Goal: Check status: Check status

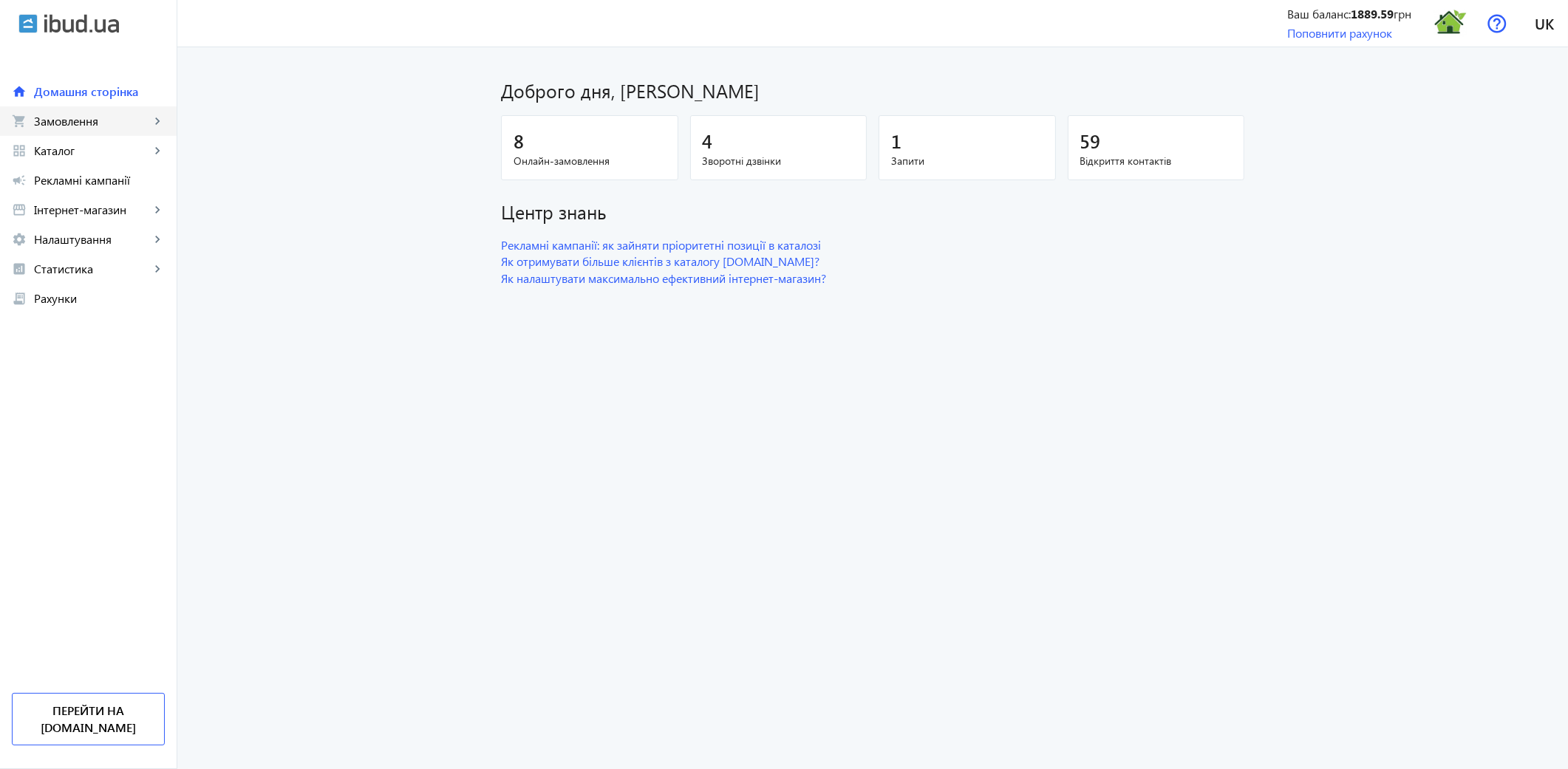
click at [75, 126] on span "Замовлення" at bounding box center [92, 121] width 116 height 15
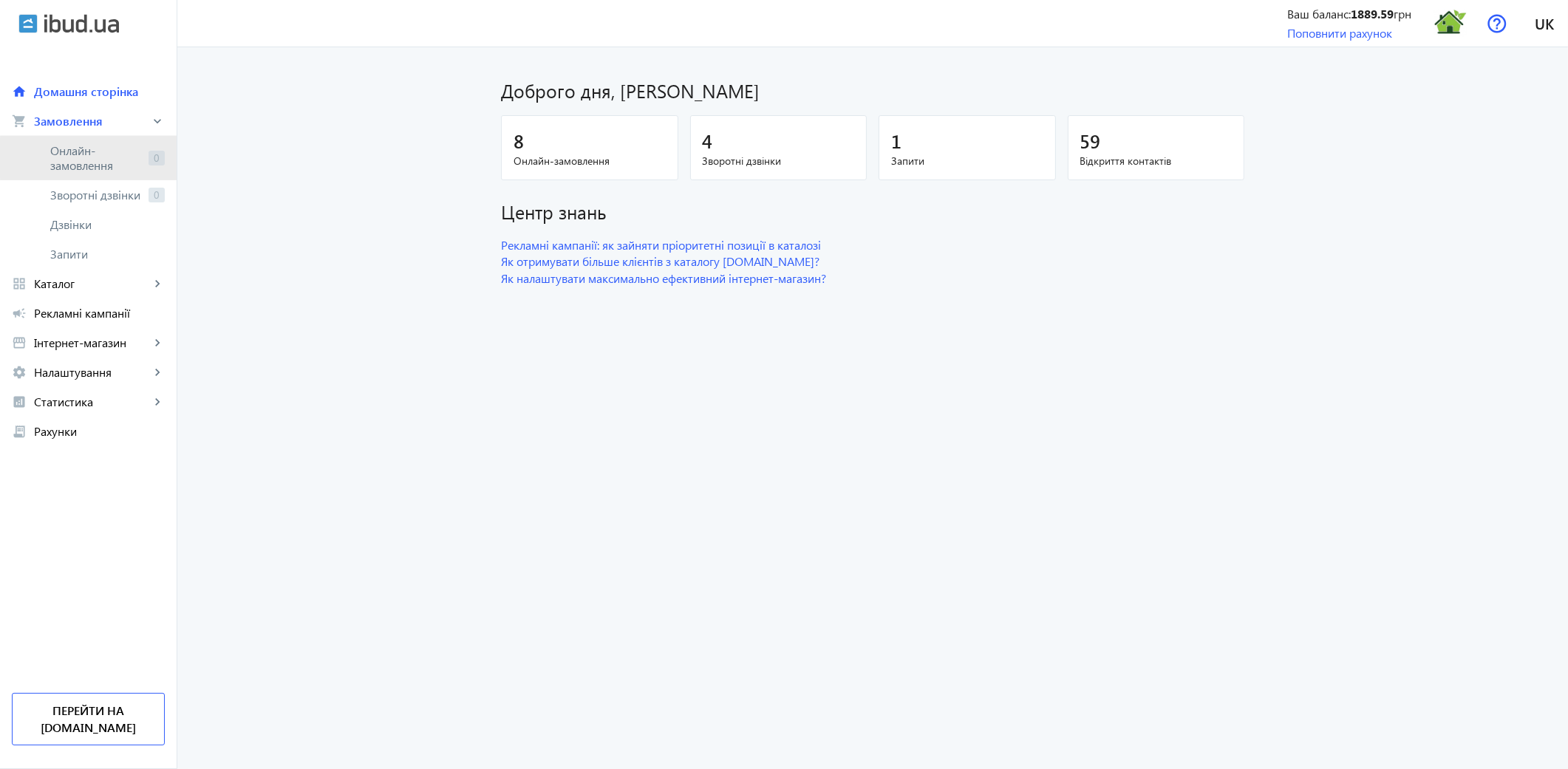
click at [88, 158] on span "Онлайн-замовлення" at bounding box center [97, 158] width 92 height 30
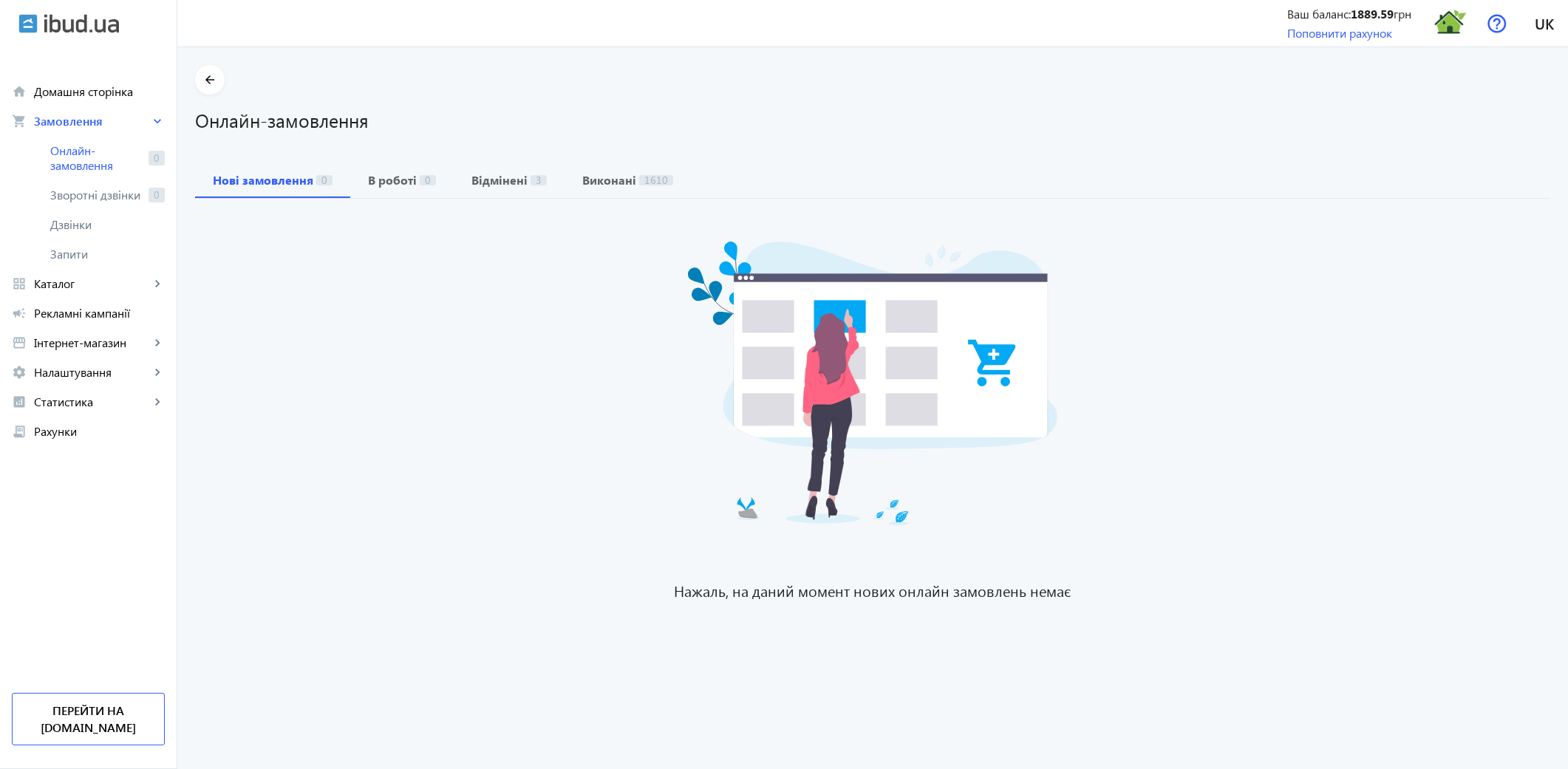
drag, startPoint x: 582, startPoint y: 183, endPoint x: 545, endPoint y: 256, distance: 81.8
click at [582, 183] on b "Виконані" at bounding box center [609, 181] width 54 height 12
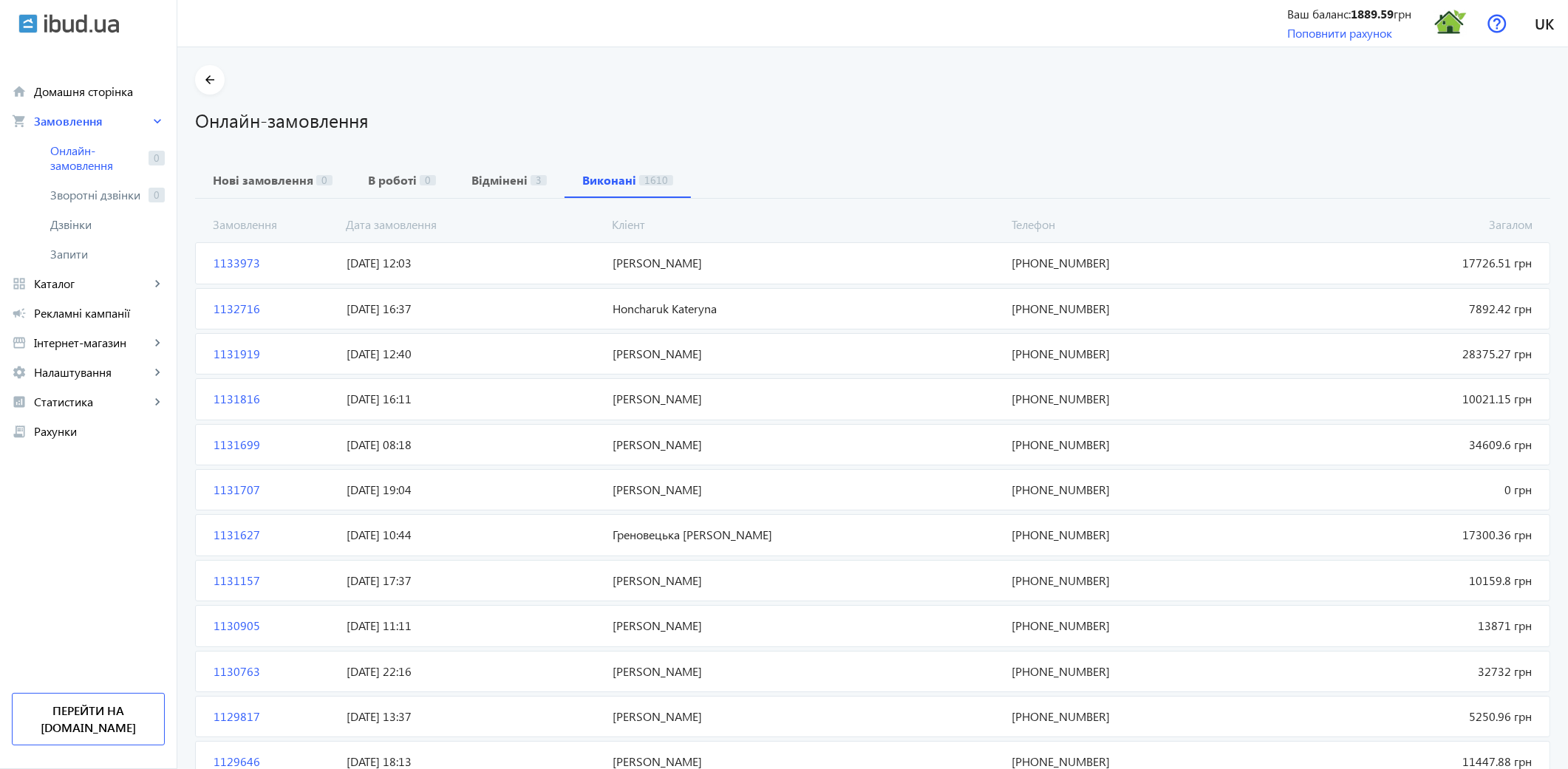
click at [234, 270] on span "1133973" at bounding box center [273, 263] width 133 height 16
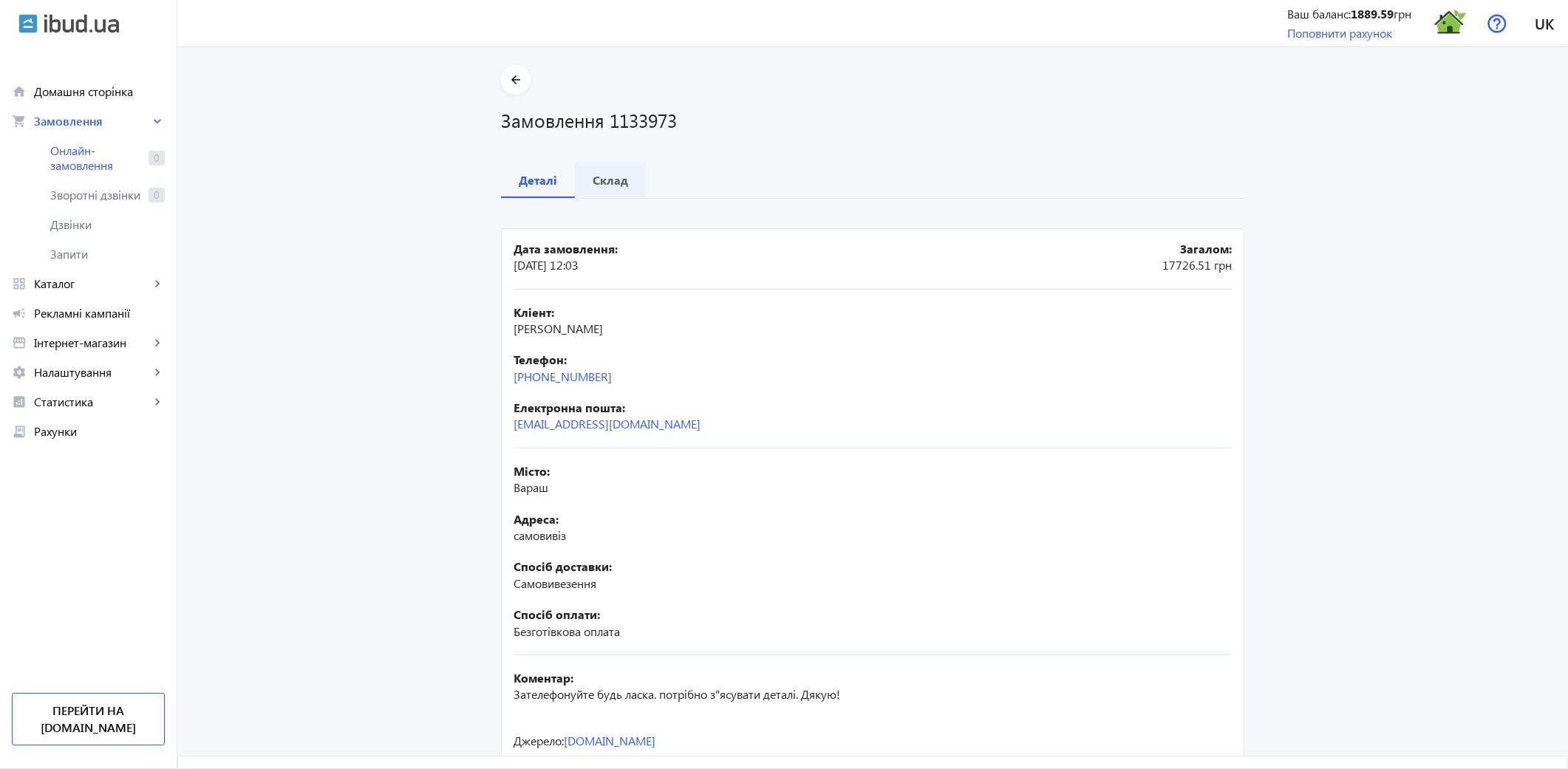
click at [618, 179] on b "Склад" at bounding box center [610, 181] width 36 height 12
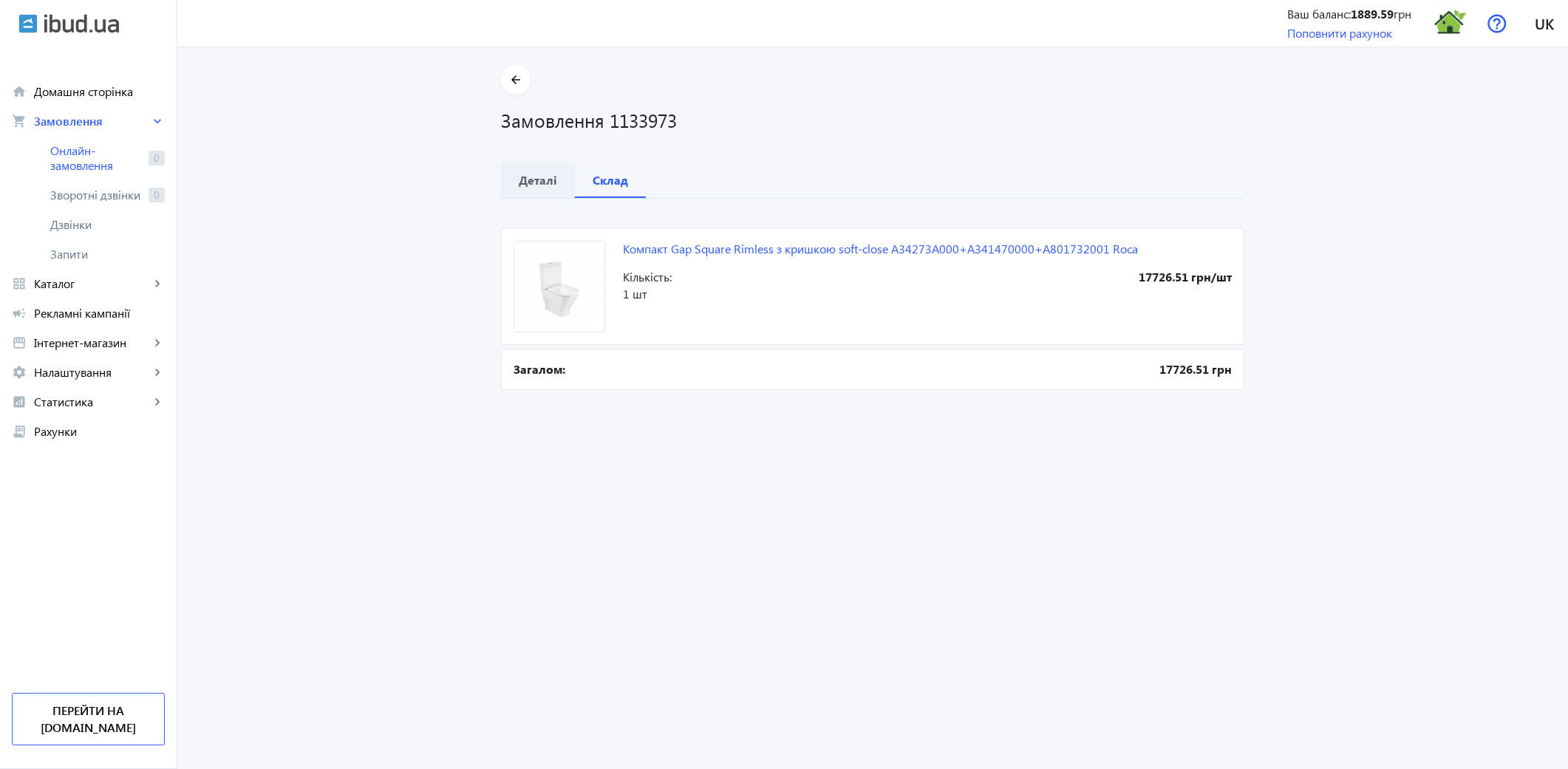
click at [540, 185] on b "Деталі" at bounding box center [538, 181] width 39 height 12
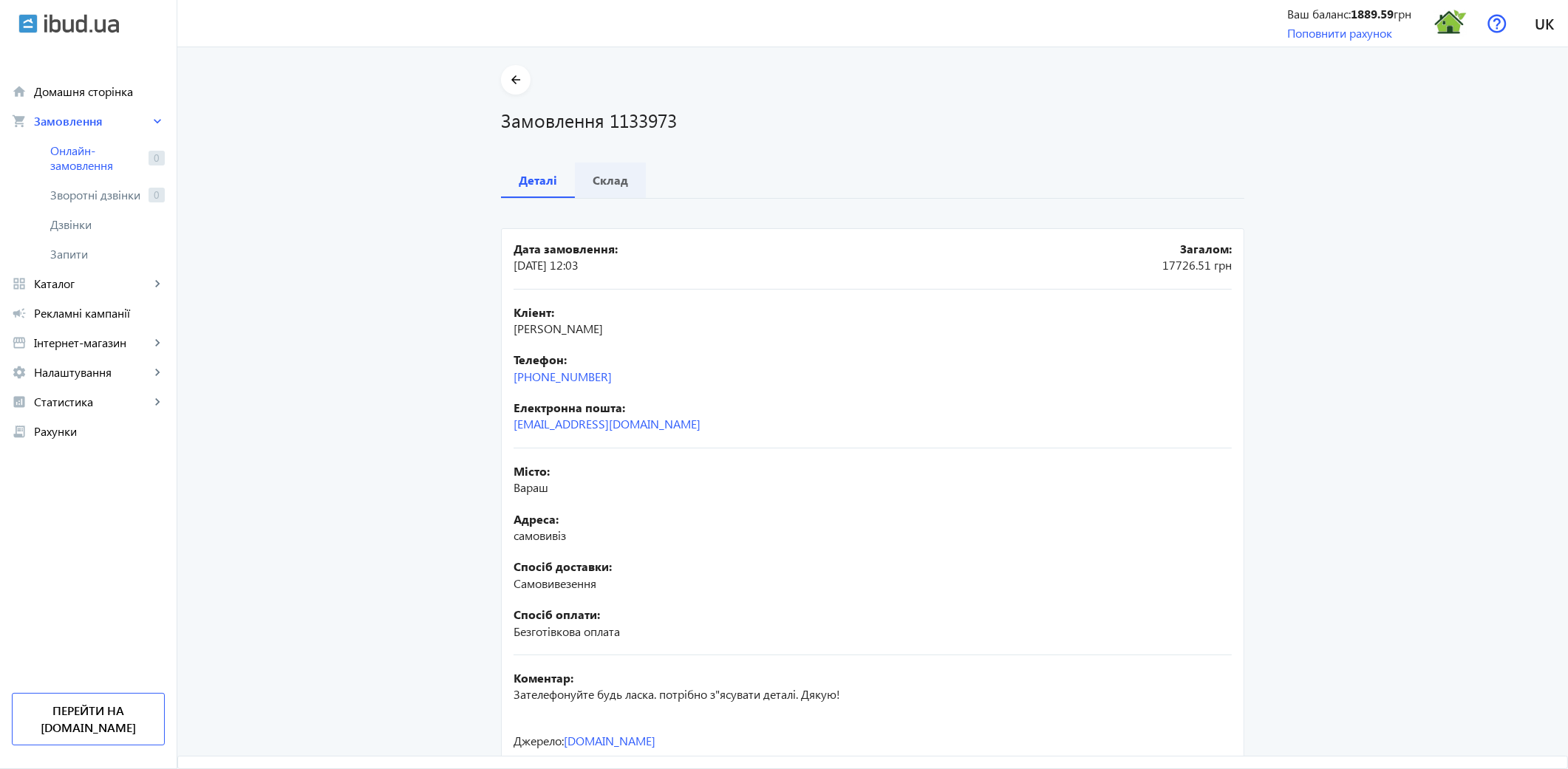
click at [615, 181] on b "Склад" at bounding box center [610, 181] width 36 height 12
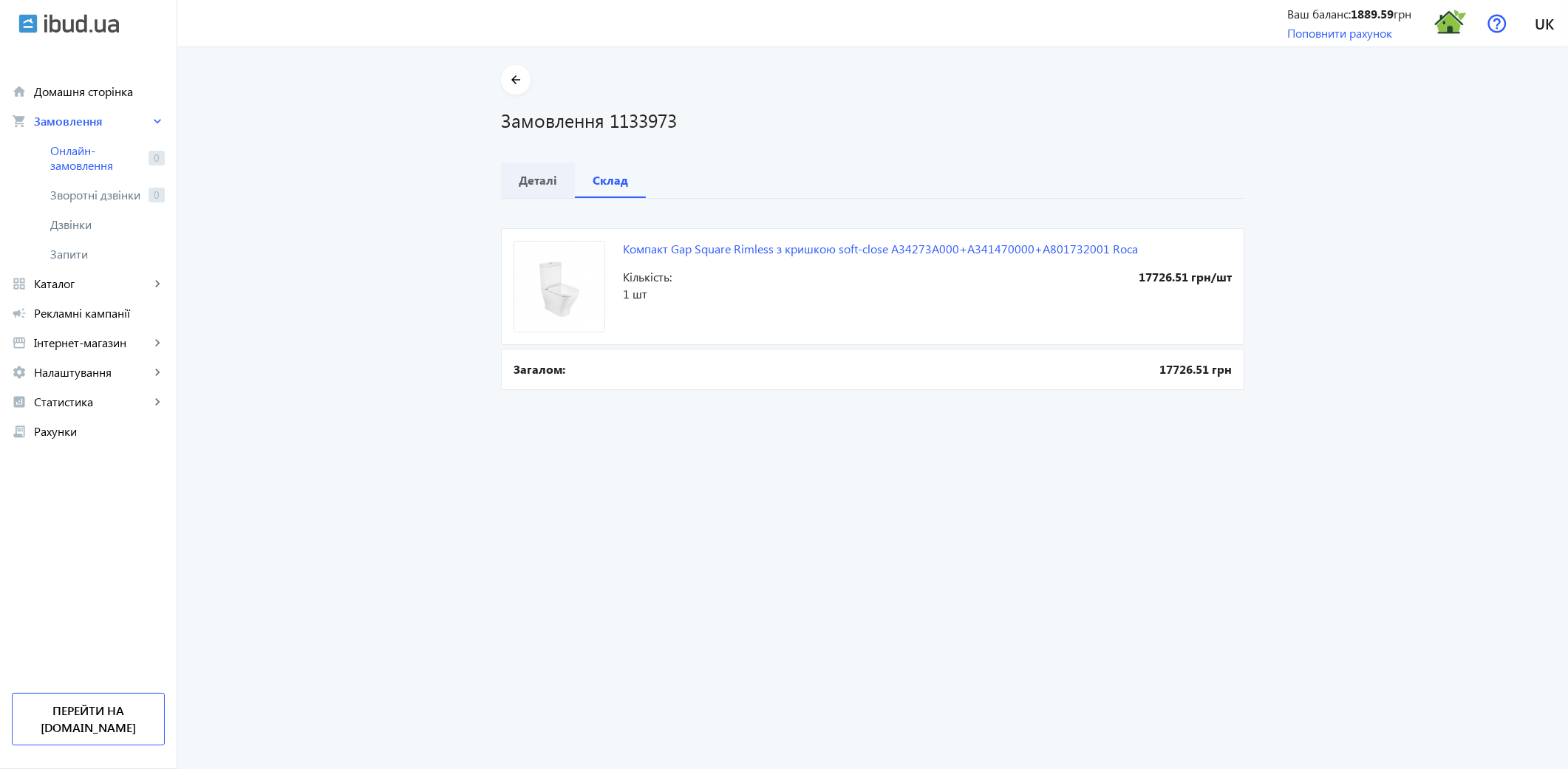
click at [534, 182] on b "Деталі" at bounding box center [538, 181] width 39 height 12
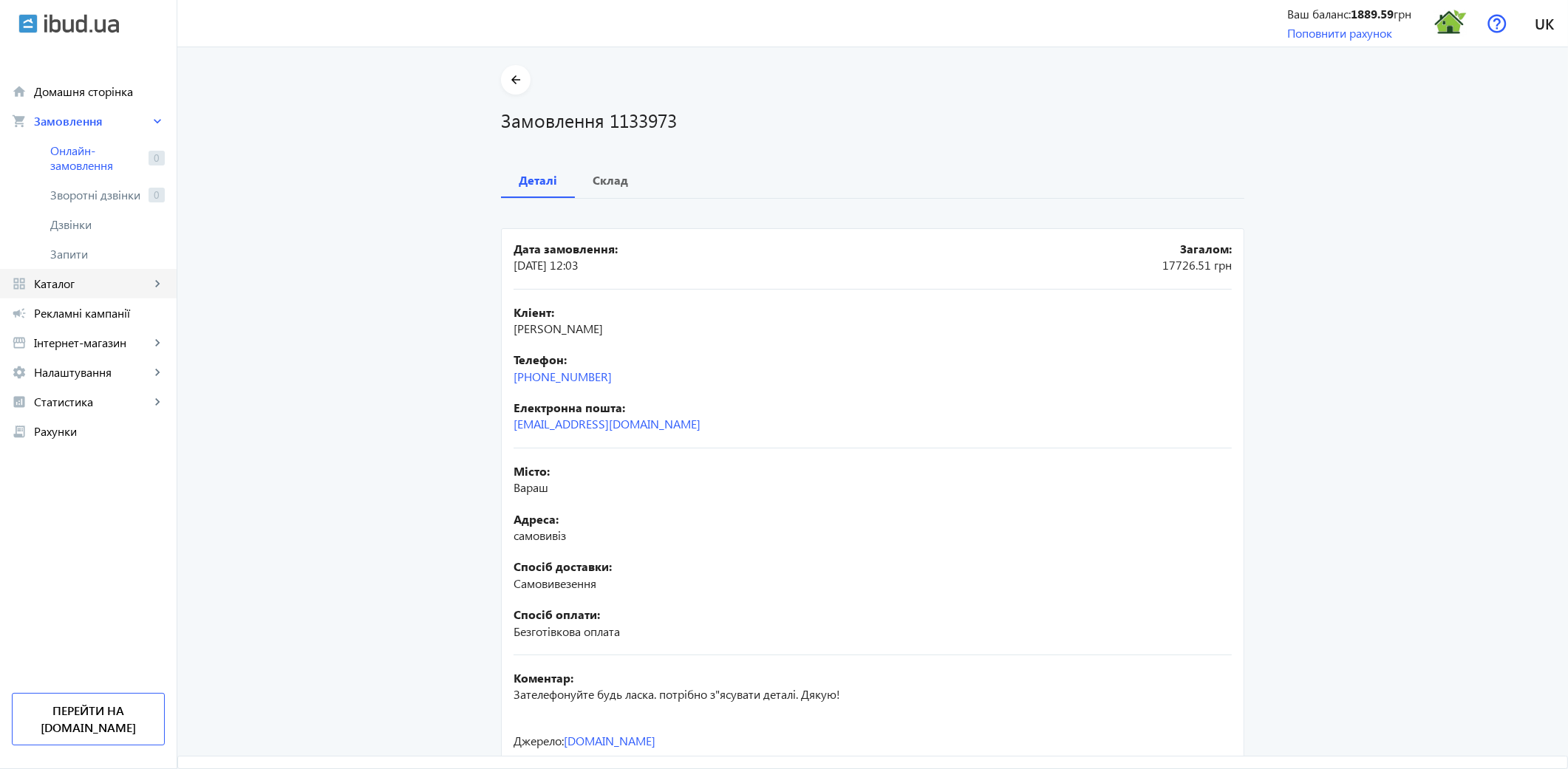
click at [122, 288] on span "Каталог" at bounding box center [92, 284] width 116 height 15
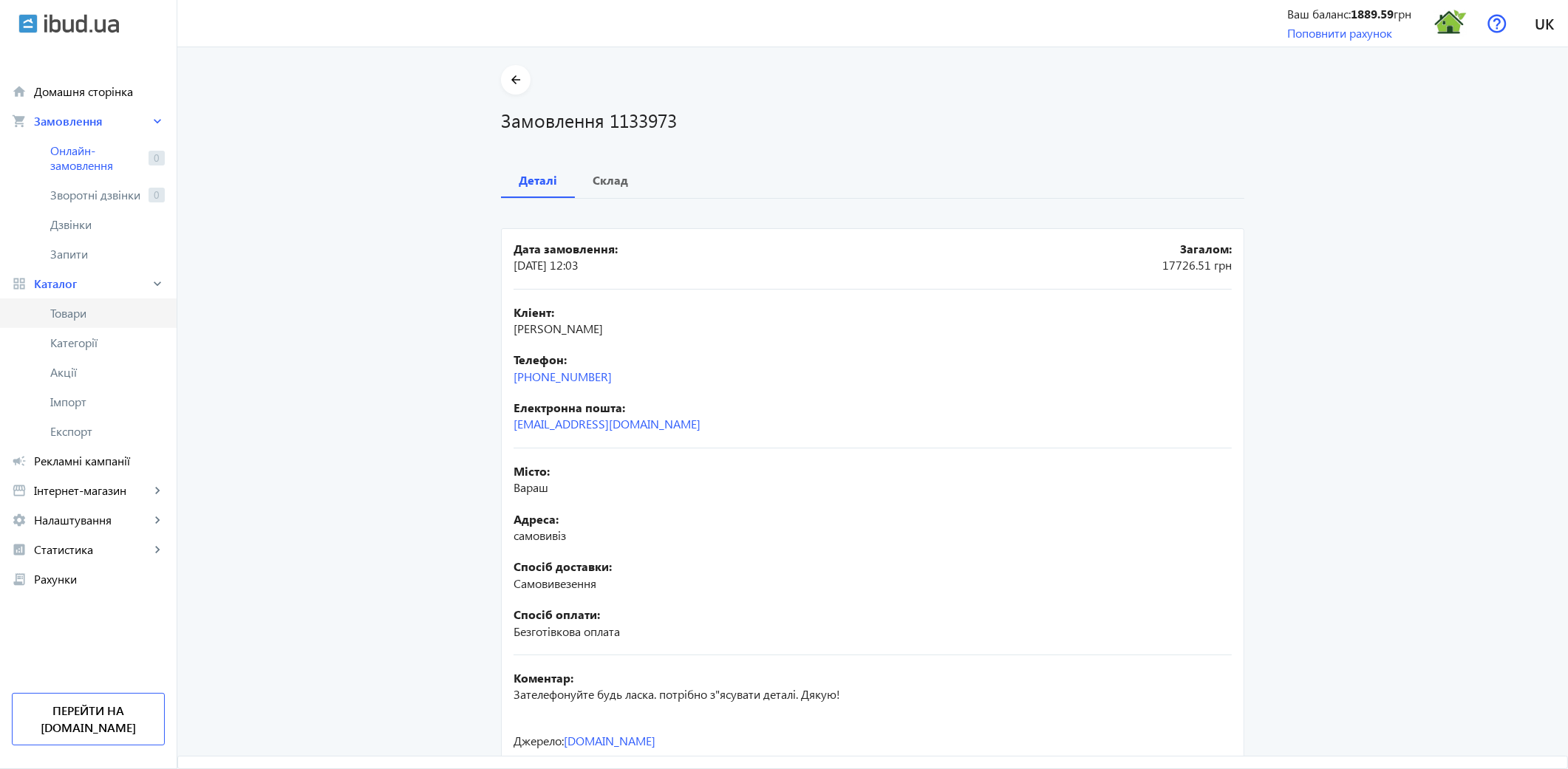
click at [64, 319] on span "Товари" at bounding box center [108, 314] width 114 height 15
